Goal: Task Accomplishment & Management: Use online tool/utility

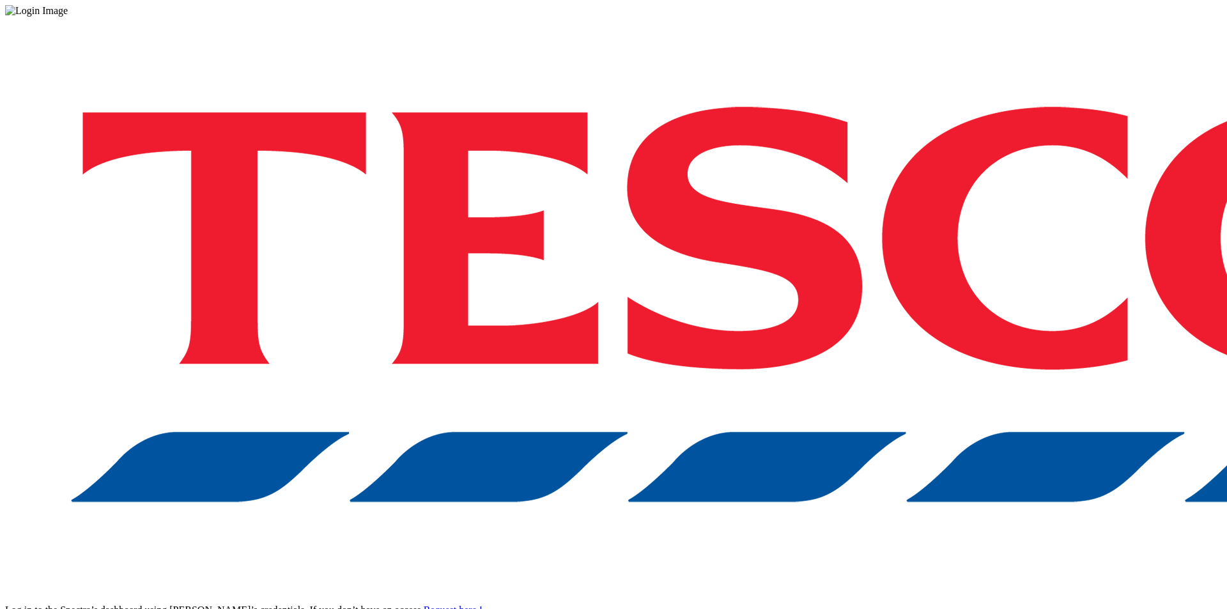
click at [795, 509] on div "Log in to the Spectra’s dashboard using [PERSON_NAME]’s credentials. If you don…" at bounding box center [613, 334] width 1217 height 635
